Goal: Navigation & Orientation: Find specific page/section

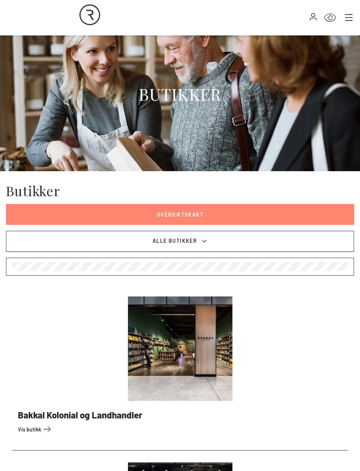
scroll to position [31, 0]
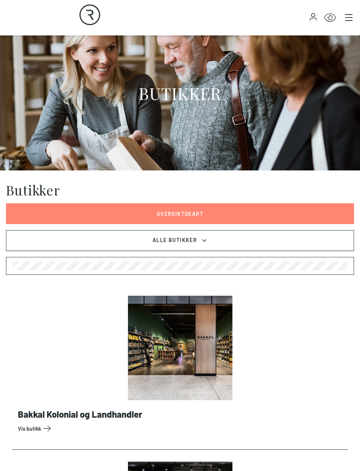
click at [208, 240] on icon at bounding box center [204, 240] width 7 height 9
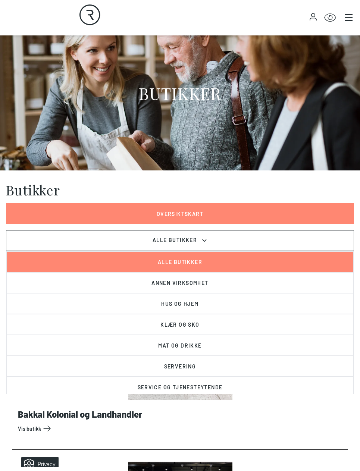
scroll to position [0, 0]
click at [207, 282] on button "Annen virksomhet" at bounding box center [179, 282] width 347 height 21
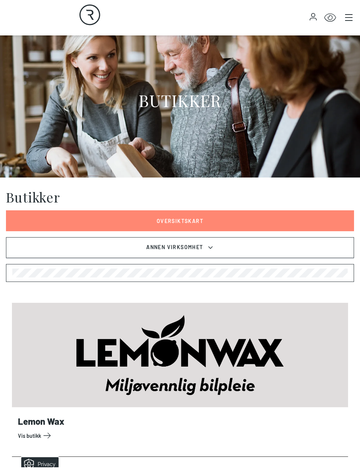
scroll to position [24, 0]
click at [210, 244] on icon at bounding box center [210, 247] width 7 height 9
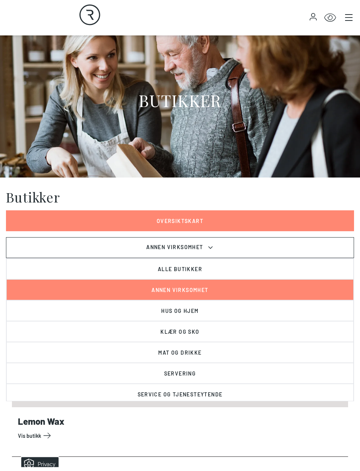
click at [202, 309] on button "Hus og hjem" at bounding box center [179, 310] width 347 height 21
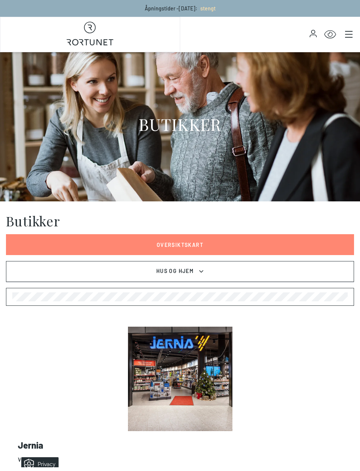
click at [221, 291] on div at bounding box center [180, 297] width 348 height 18
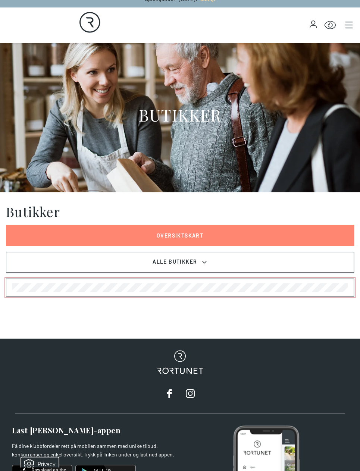
scroll to position [1, 0]
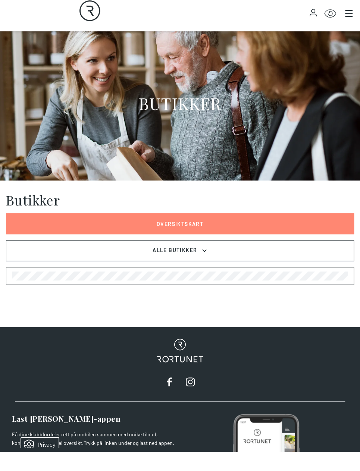
click at [200, 233] on link "Oversiktskart" at bounding box center [180, 243] width 348 height 21
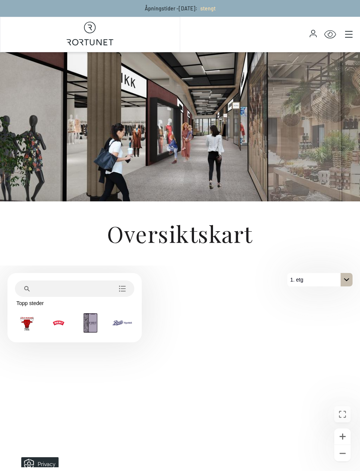
scroll to position [21, 0]
